Goal: Information Seeking & Learning: Learn about a topic

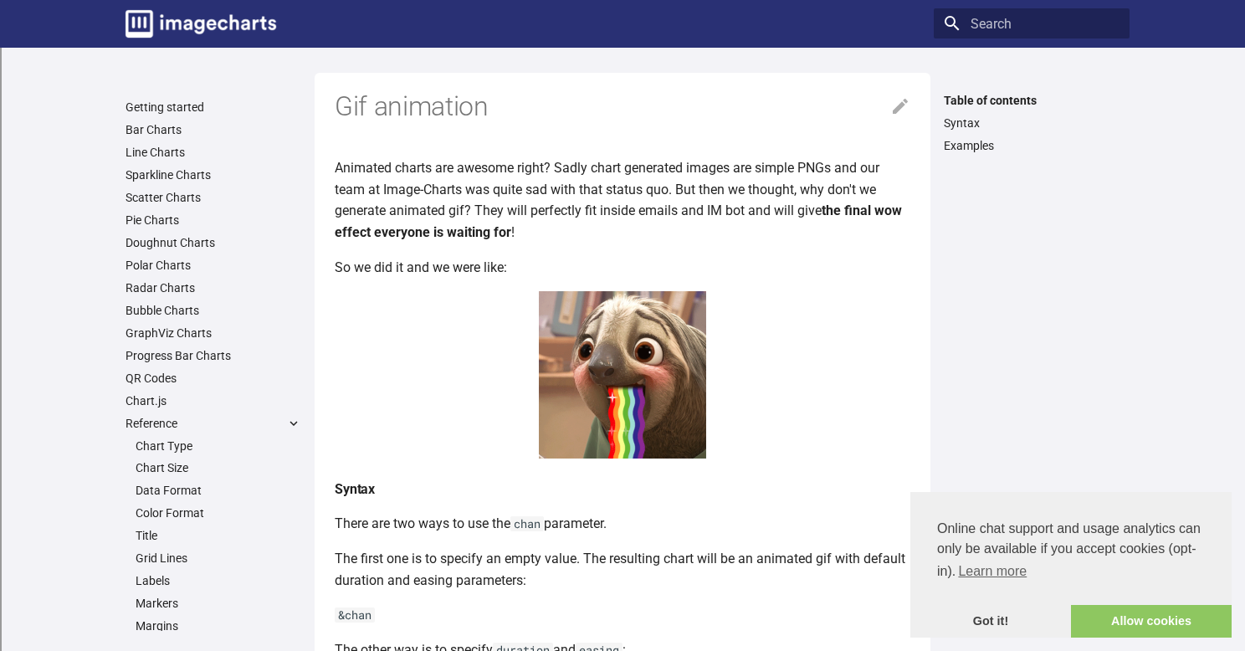
click at [606, 327] on img at bounding box center [622, 374] width 167 height 167
click at [573, 407] on img at bounding box center [622, 374] width 167 height 167
click at [660, 412] on img at bounding box center [622, 374] width 167 height 167
click at [569, 340] on img at bounding box center [622, 374] width 167 height 167
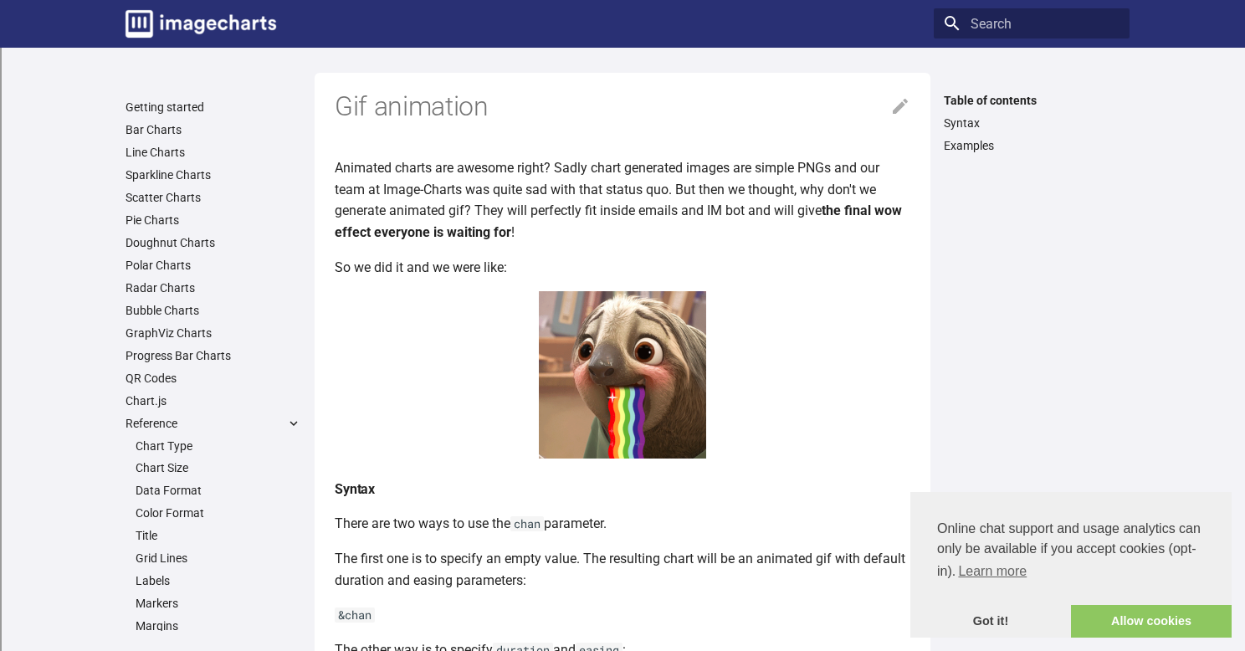
click at [1136, 629] on link "Allow cookies" at bounding box center [1151, 621] width 161 height 33
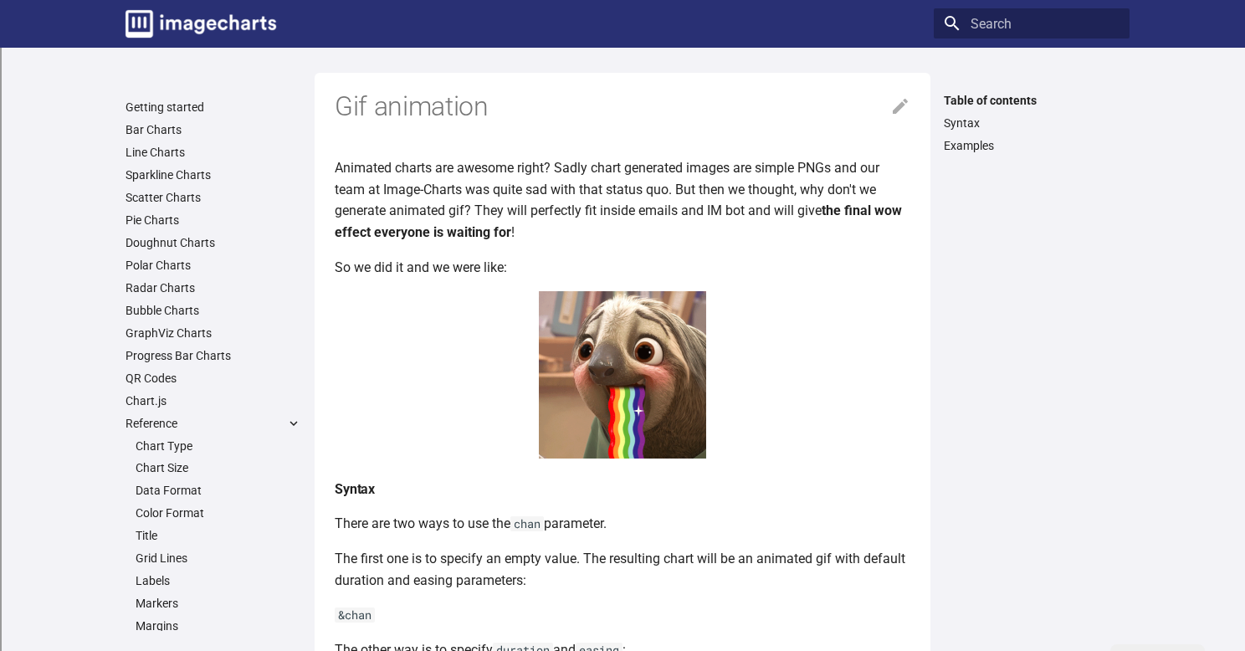
click at [583, 399] on img at bounding box center [622, 374] width 167 height 167
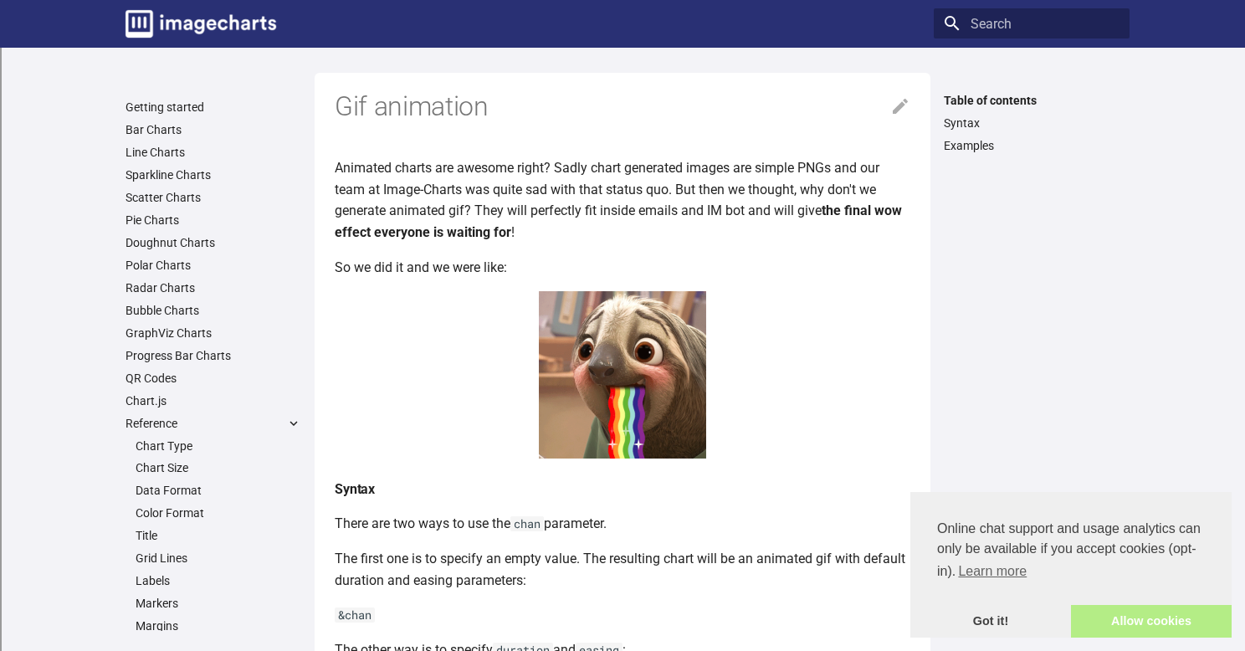
click at [1085, 623] on link "Allow cookies" at bounding box center [1151, 621] width 161 height 33
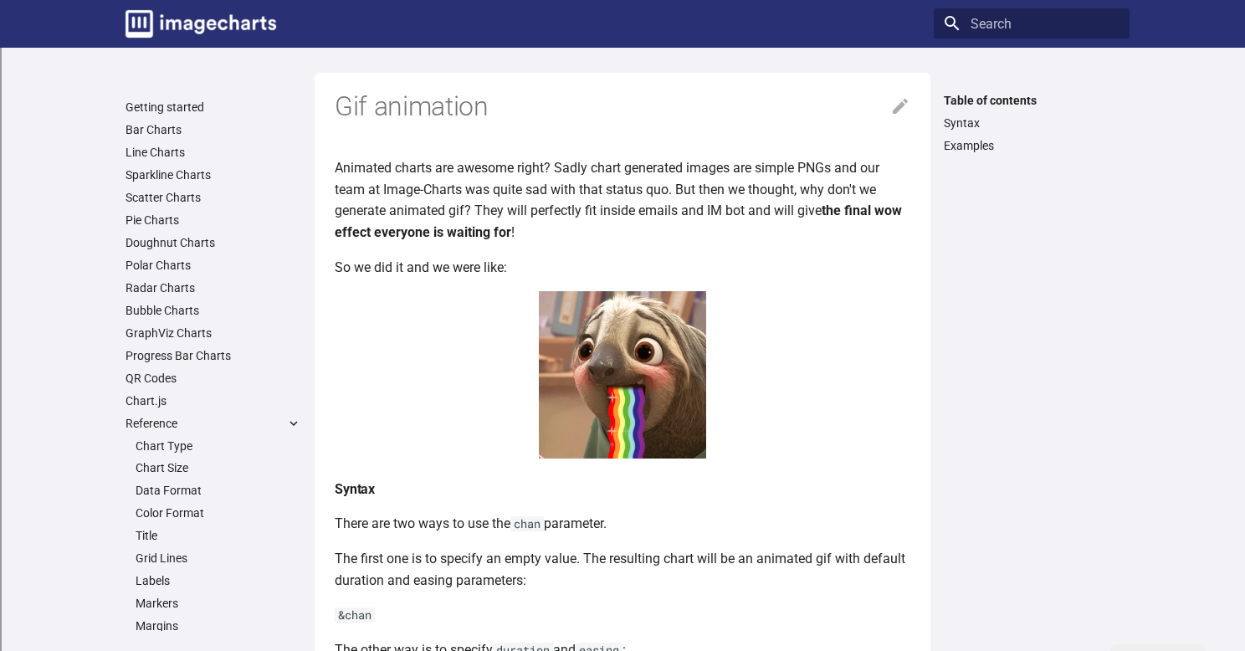
click at [579, 415] on img at bounding box center [622, 374] width 167 height 167
click at [816, 375] on center at bounding box center [622, 378] width 575 height 174
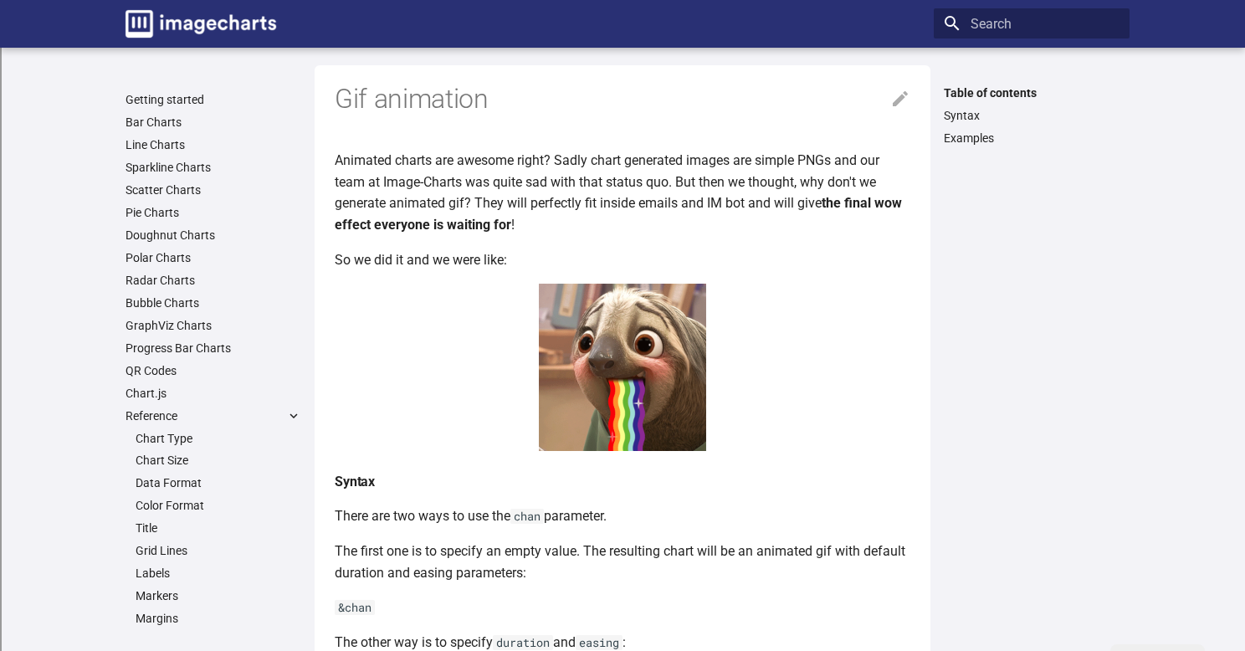
scroll to position [6, 0]
click at [630, 386] on img at bounding box center [622, 368] width 167 height 167
